Goal: Check status: Check status

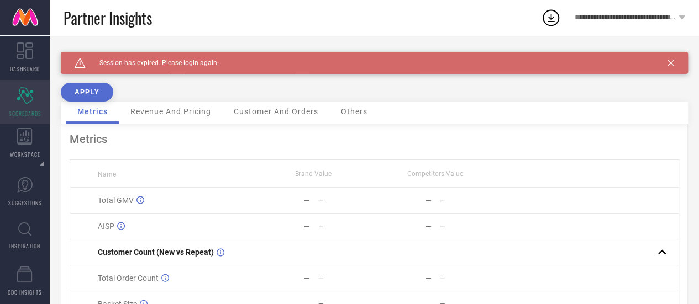
click at [45, 109] on div "Scorecard SCORECARDS" at bounding box center [25, 102] width 50 height 44
click at [34, 108] on div "Scorecard SCORECARDS" at bounding box center [25, 102] width 50 height 44
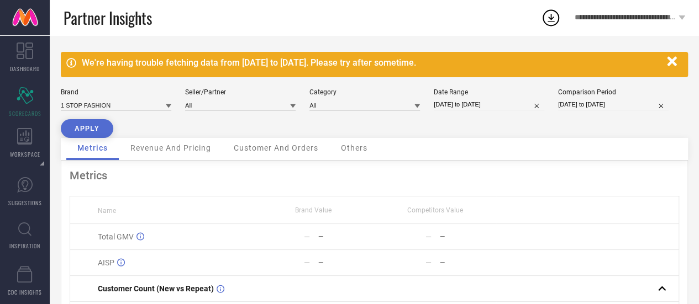
click at [166, 105] on icon at bounding box center [169, 106] width 6 height 4
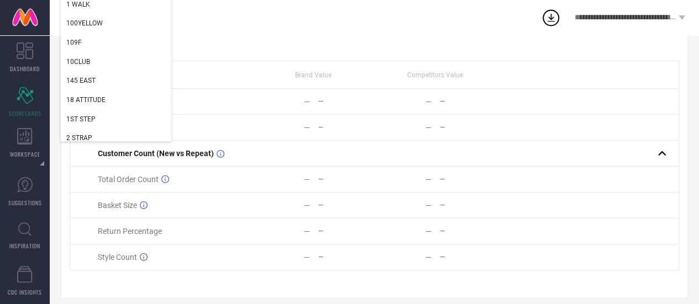
scroll to position [148, 0]
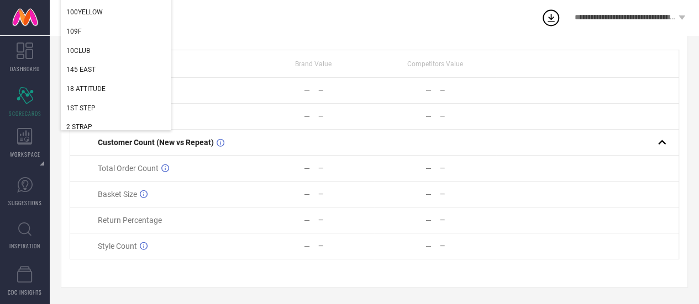
click at [234, 105] on td "AISP" at bounding box center [161, 117] width 183 height 26
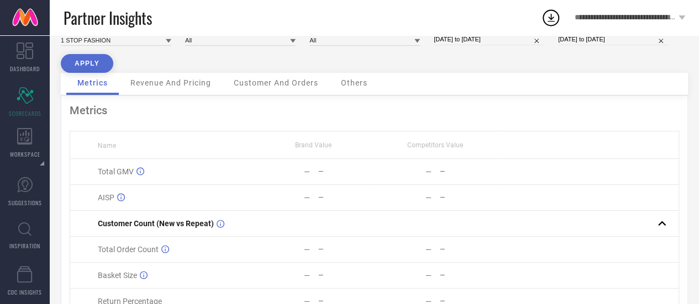
scroll to position [0, 0]
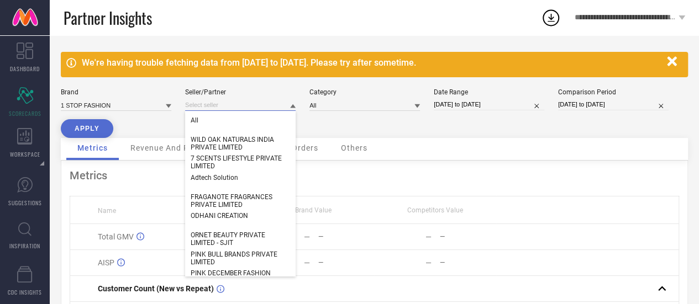
click at [198, 104] on input at bounding box center [240, 105] width 110 height 12
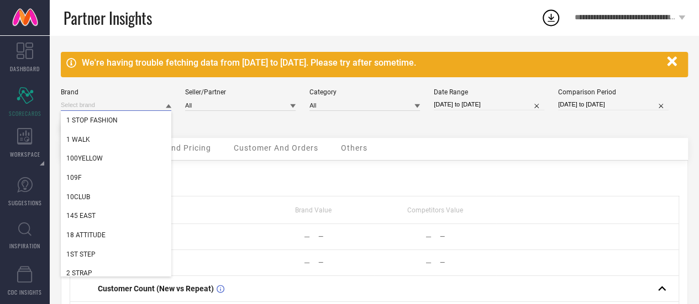
click at [142, 103] on input at bounding box center [116, 105] width 110 height 12
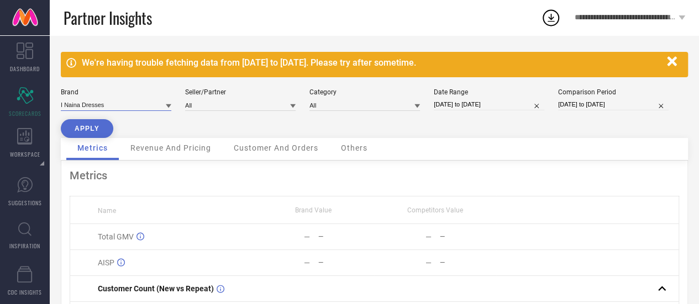
type input "I Naina Dresses"
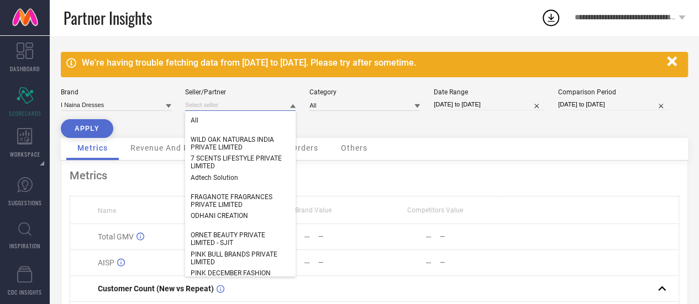
click at [207, 105] on input at bounding box center [240, 105] width 110 height 12
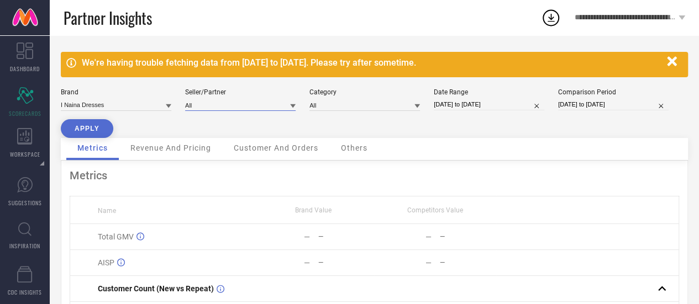
click at [207, 105] on input at bounding box center [240, 105] width 110 height 12
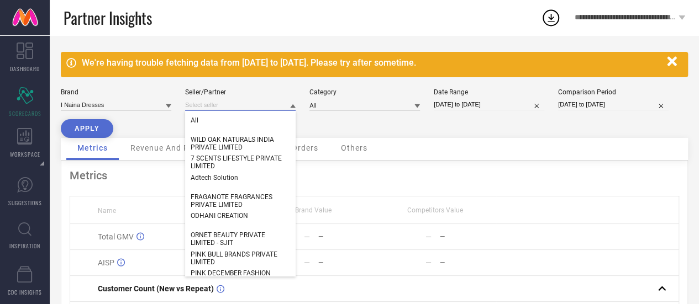
click at [207, 105] on input at bounding box center [240, 105] width 110 height 12
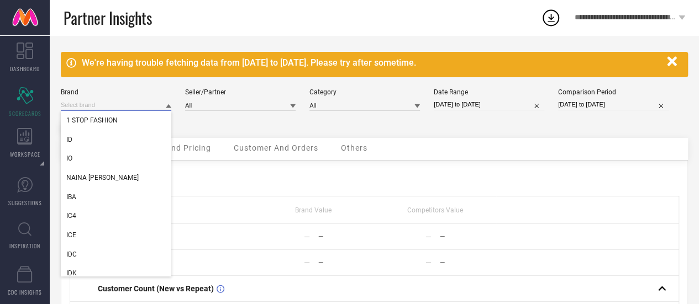
click at [162, 108] on input at bounding box center [116, 105] width 110 height 12
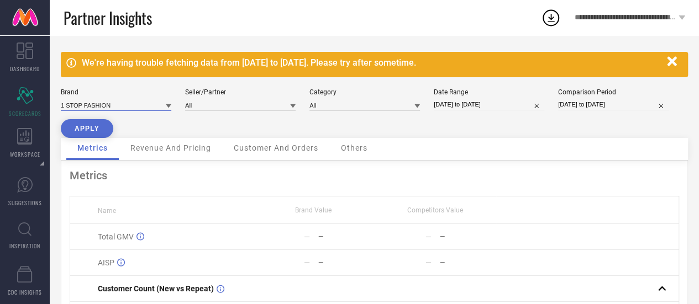
click at [162, 108] on input at bounding box center [116, 105] width 110 height 12
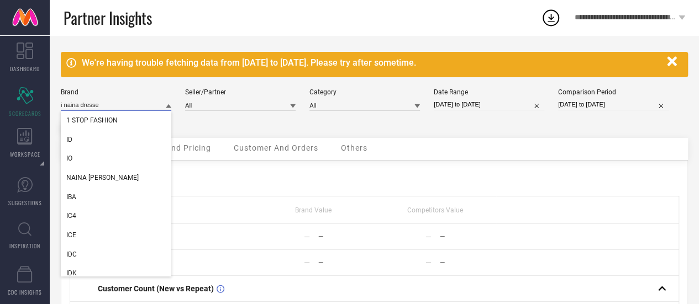
type input "i naina dresses"
click at [162, 108] on input "i naina dresses" at bounding box center [116, 105] width 110 height 12
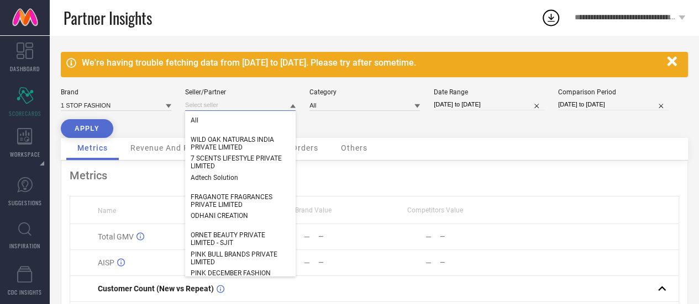
click at [277, 104] on input at bounding box center [240, 105] width 110 height 12
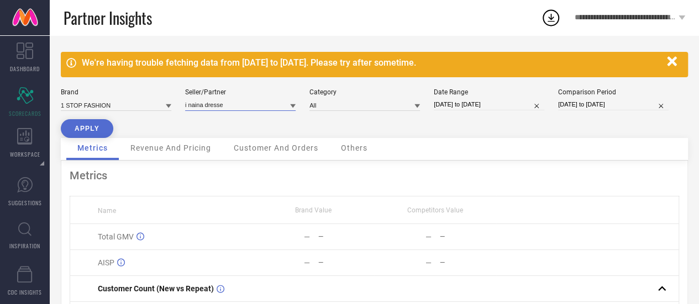
type input "i naina dresses"
click at [279, 109] on input "i naina dresses" at bounding box center [240, 105] width 110 height 12
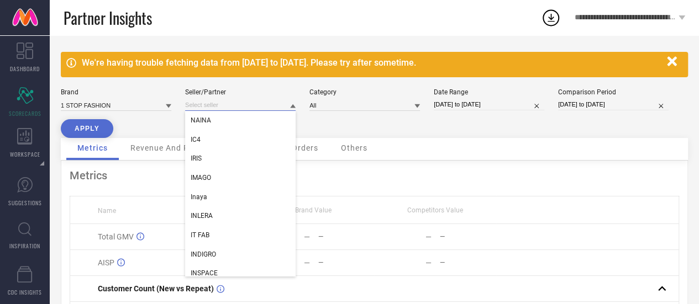
click at [279, 109] on input at bounding box center [240, 105] width 110 height 12
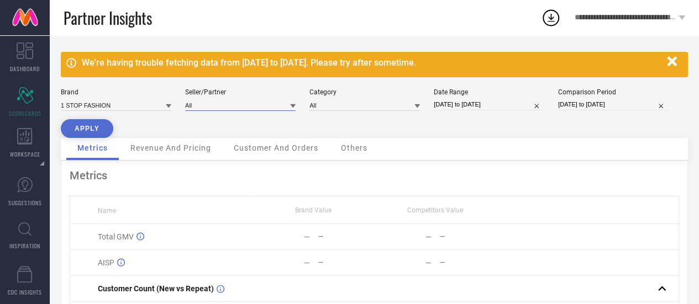
click at [205, 108] on input at bounding box center [240, 105] width 110 height 12
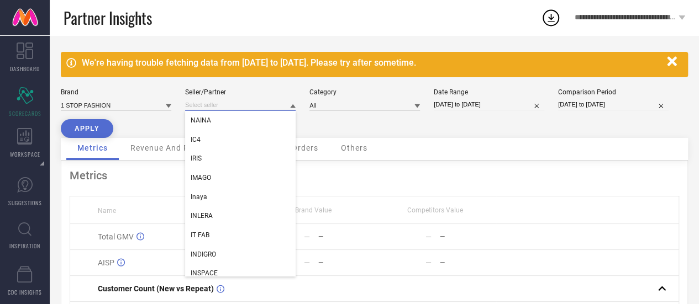
paste input "M/S I.NAINA DRESSES"
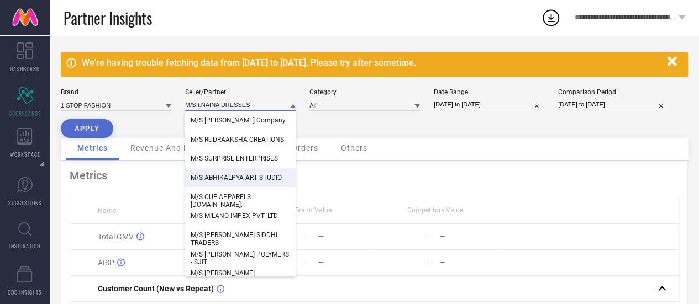
scroll to position [2298, 0]
type input "M/S I.NAINA DRESSES"
